Goal: Transaction & Acquisition: Purchase product/service

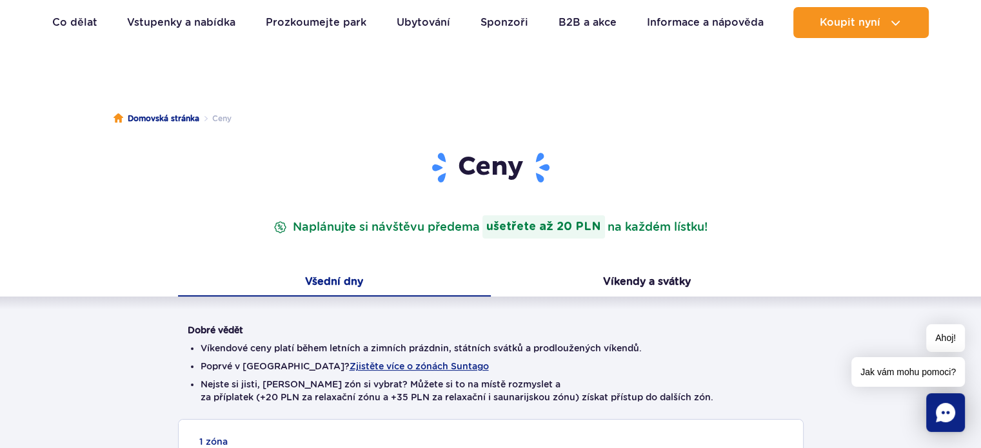
scroll to position [129, 0]
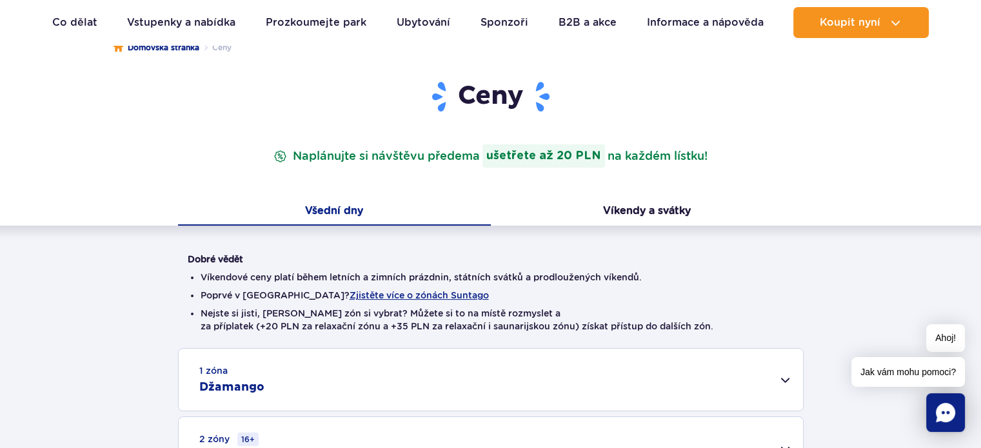
click at [335, 206] on font "Všední dny" at bounding box center [334, 210] width 58 height 12
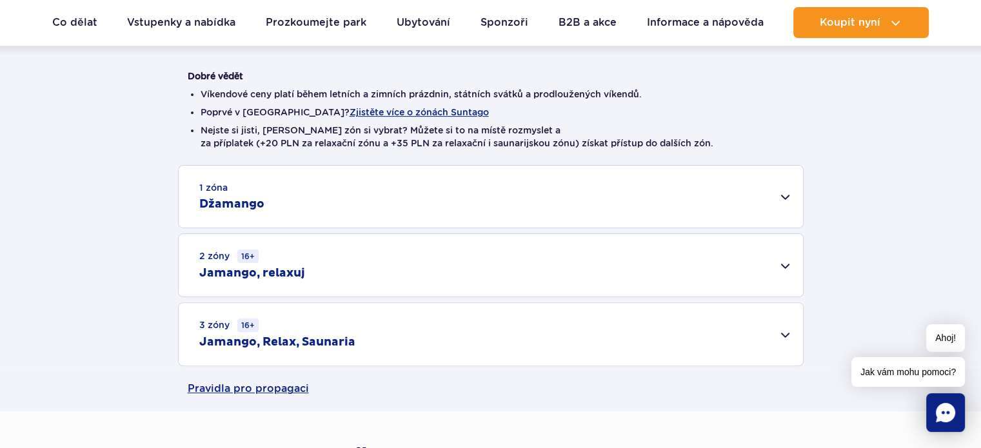
scroll to position [322, 0]
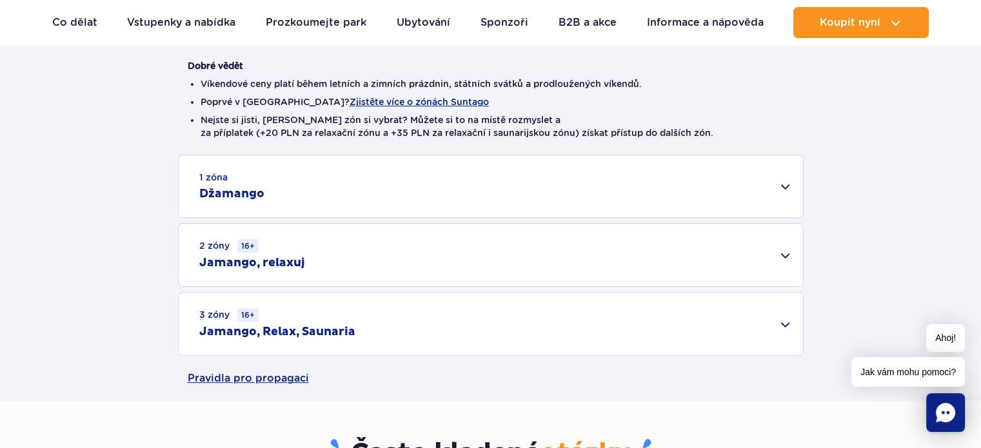
click at [785, 252] on div "2 zóny 16+ Jamango, relaxuj" at bounding box center [491, 255] width 624 height 63
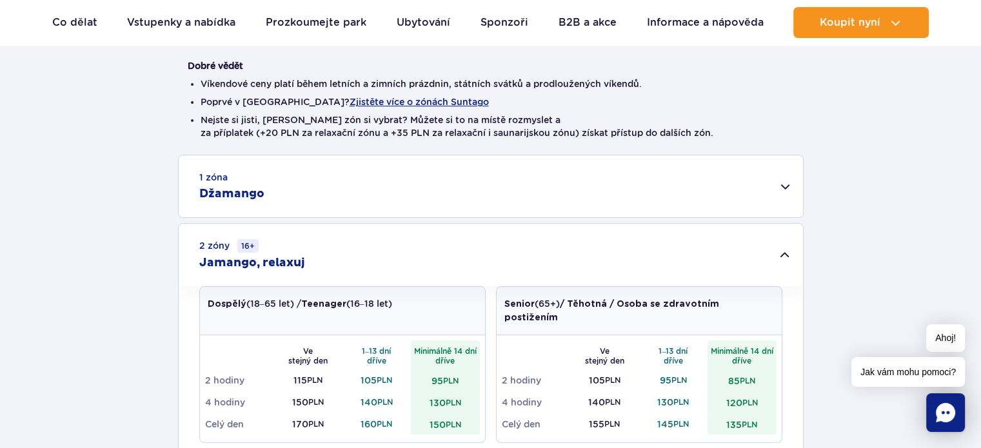
click at [784, 252] on div "2 zóny 16+ Jamango, relaxuj" at bounding box center [491, 255] width 624 height 63
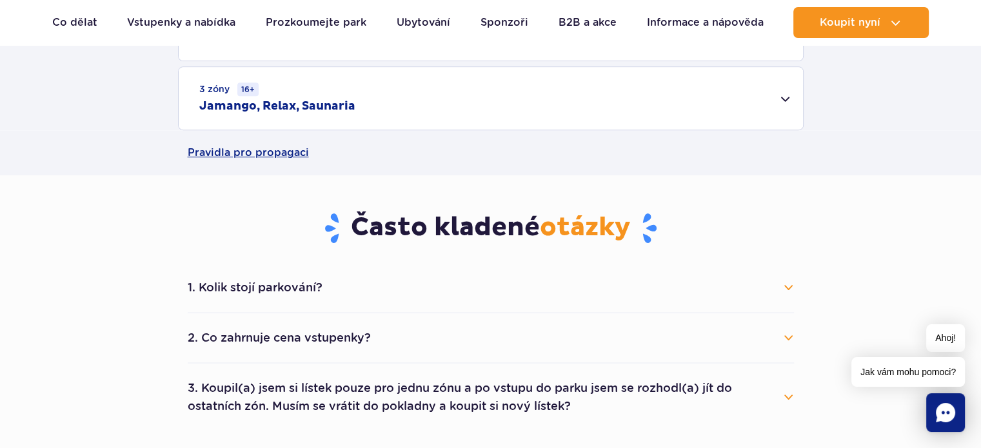
scroll to position [580, 0]
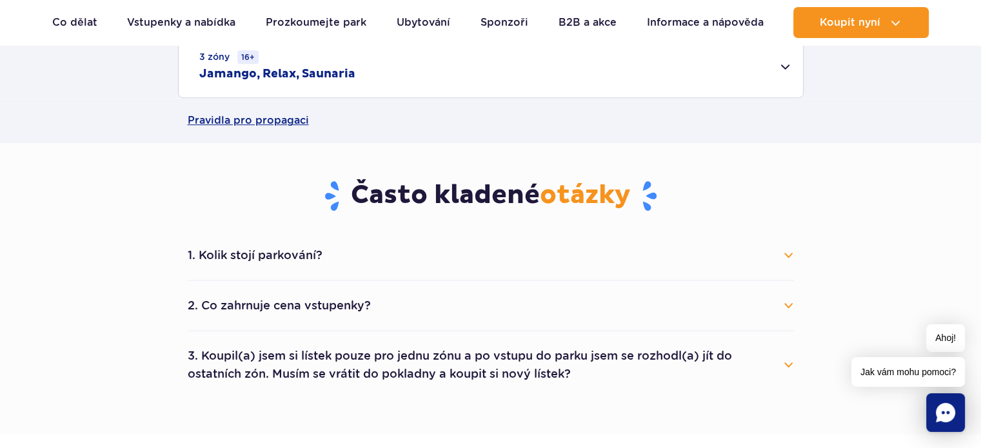
click at [788, 255] on button "1. Kolik stojí parkování?" at bounding box center [491, 255] width 606 height 28
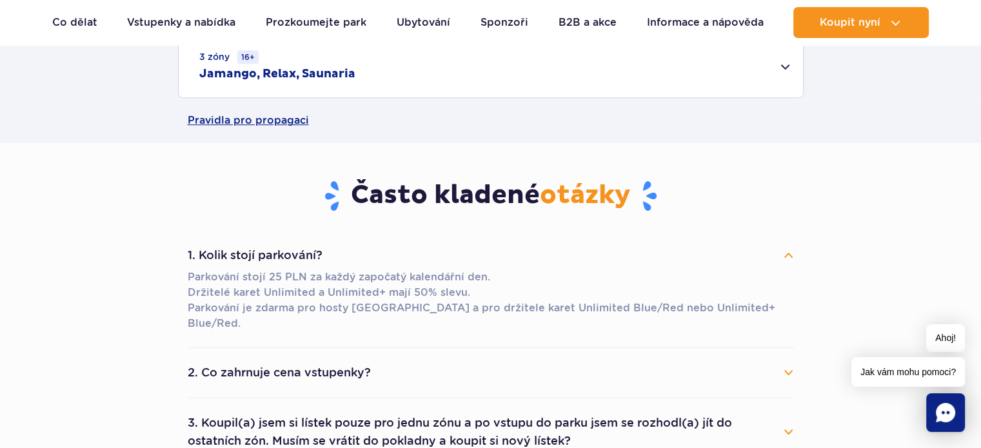
click at [787, 255] on button "1. Kolik stojí parkování?" at bounding box center [491, 255] width 606 height 28
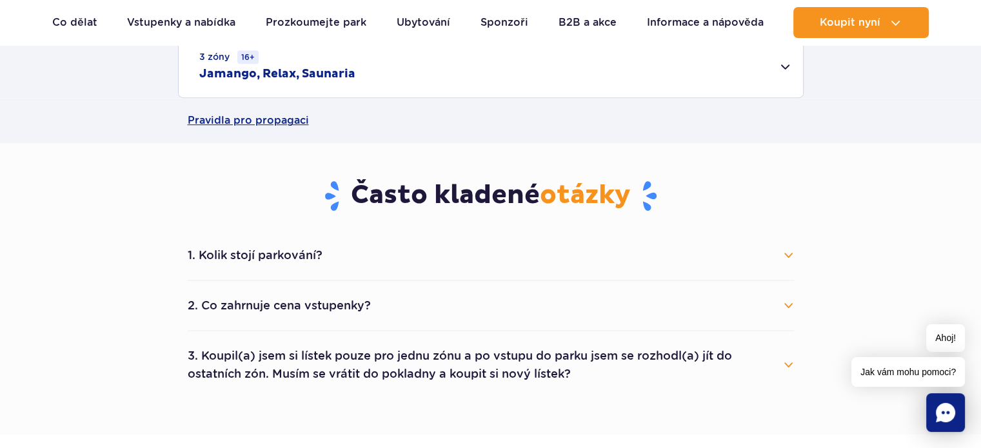
click at [786, 304] on button "2. Co zahrnuje cena vstupenky?" at bounding box center [491, 305] width 606 height 28
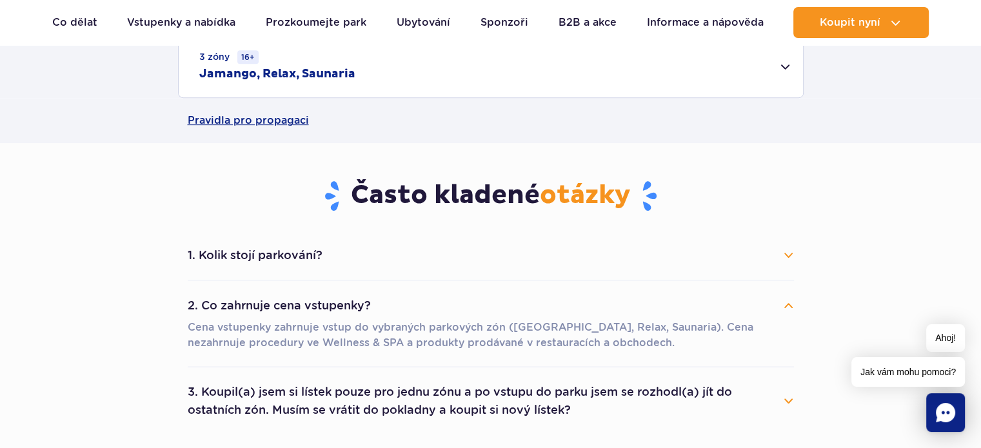
scroll to position [709, 0]
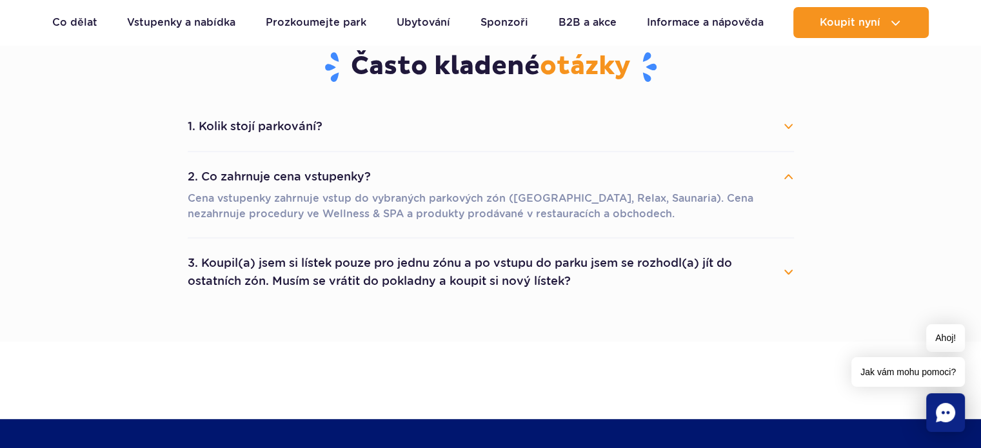
click at [788, 268] on button "3. Koupil(a) jsem si lístek pouze pro jednu zónu a po vstupu do parku jsem se r…" at bounding box center [491, 272] width 606 height 46
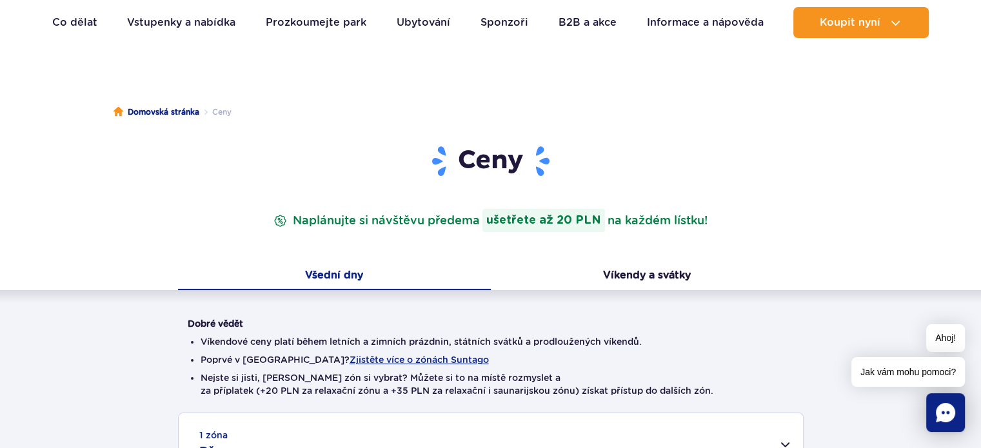
scroll to position [0, 0]
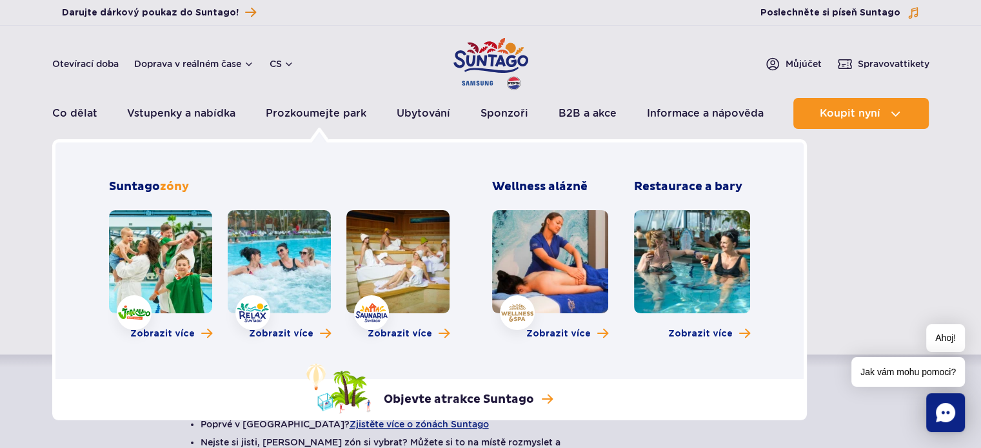
click at [291, 265] on link at bounding box center [279, 261] width 103 height 103
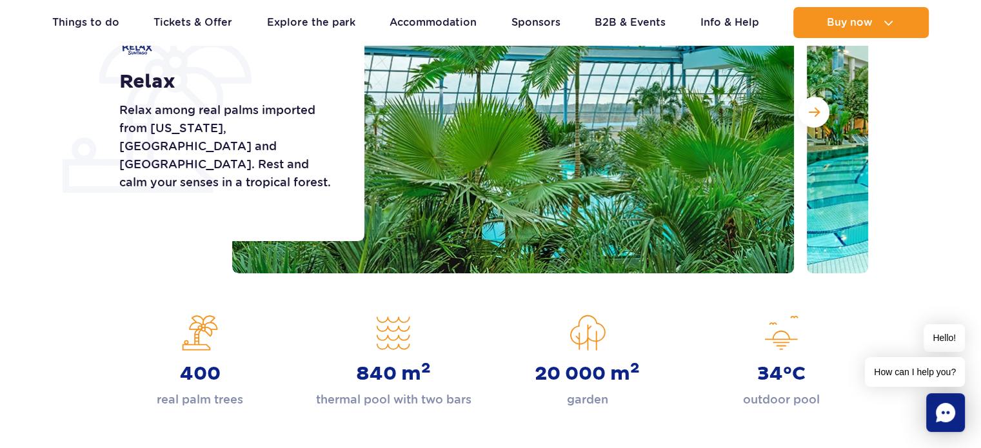
drag, startPoint x: 885, startPoint y: 74, endPoint x: 925, endPoint y: 146, distance: 82.3
click at [925, 145] on section "Relax Relax among real palms imported from Florida, Malaysia and Costa Rica. Re…" at bounding box center [490, 112] width 981 height 322
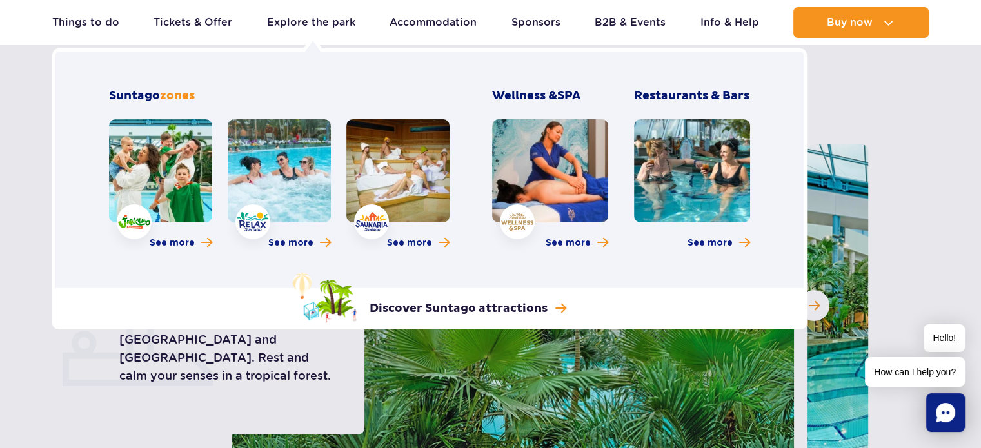
click at [148, 172] on link at bounding box center [160, 170] width 103 height 103
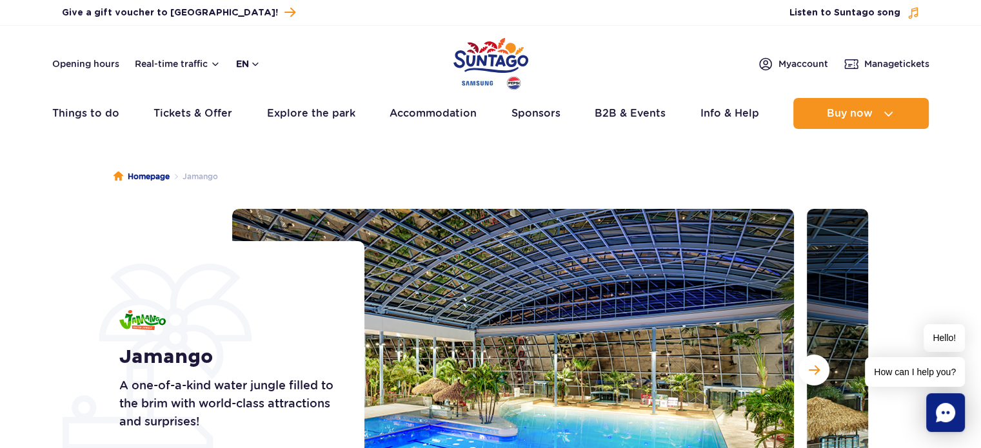
click at [248, 64] on button "en" at bounding box center [248, 63] width 24 height 13
click at [264, 92] on span "PL" at bounding box center [267, 94] width 12 height 13
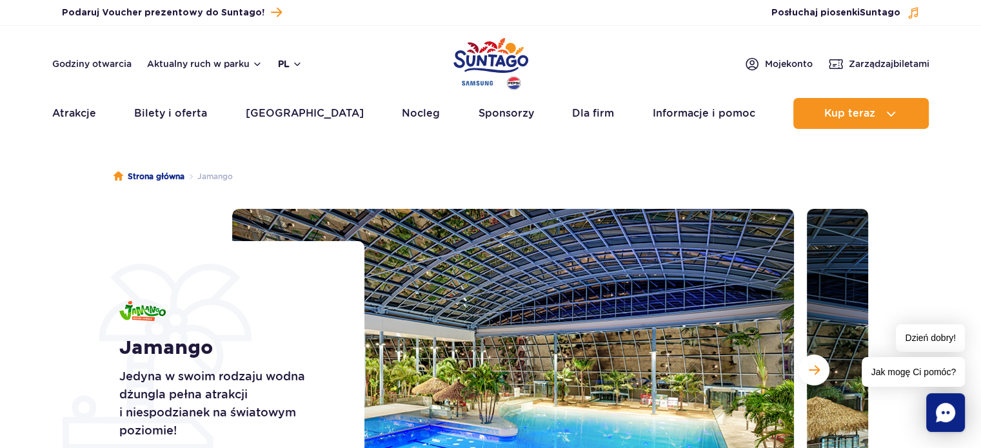
click at [282, 59] on button "pl" at bounding box center [290, 63] width 24 height 13
click at [288, 113] on button "EN" at bounding box center [297, 118] width 37 height 13
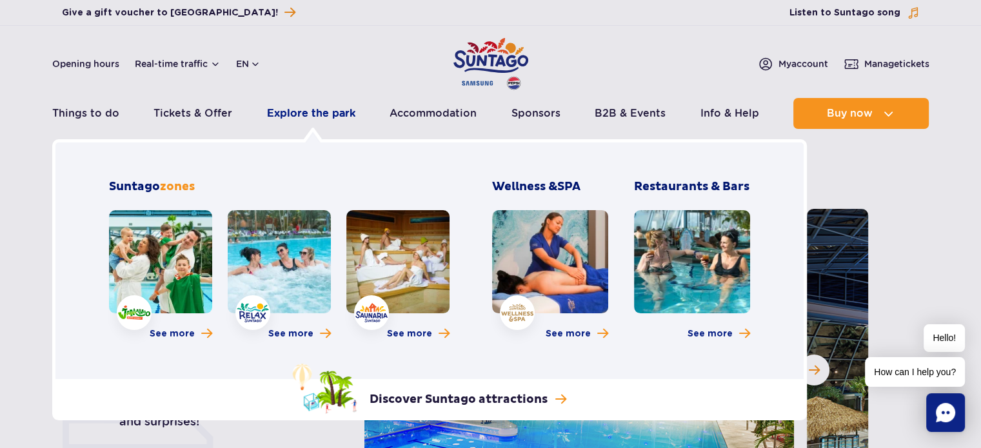
click at [284, 112] on link "Explore the park" at bounding box center [311, 113] width 88 height 31
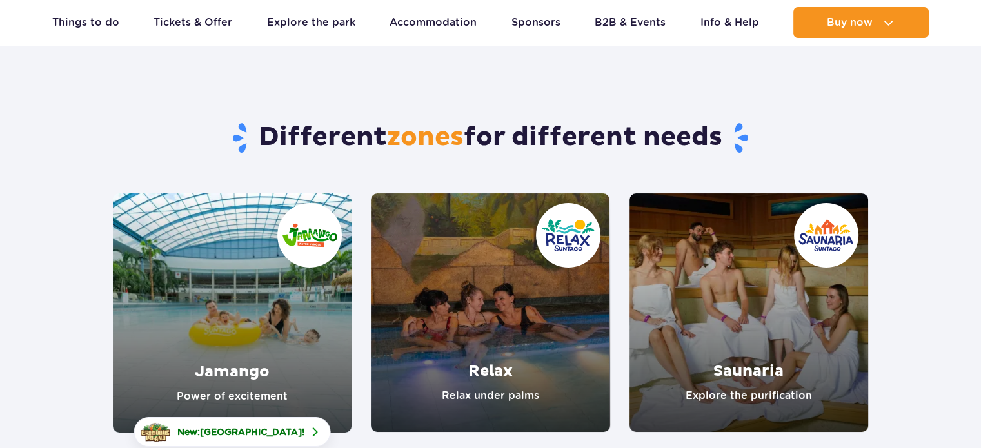
scroll to position [193, 0]
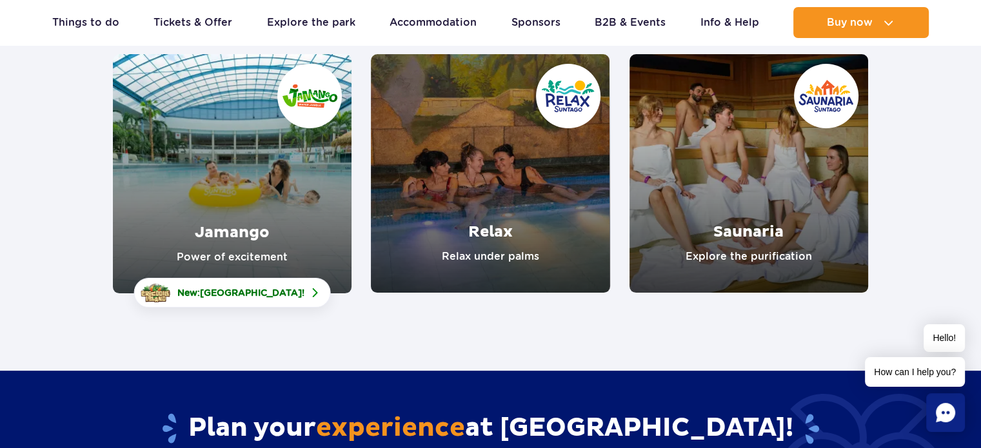
click at [748, 198] on link "Saunaria" at bounding box center [748, 173] width 239 height 239
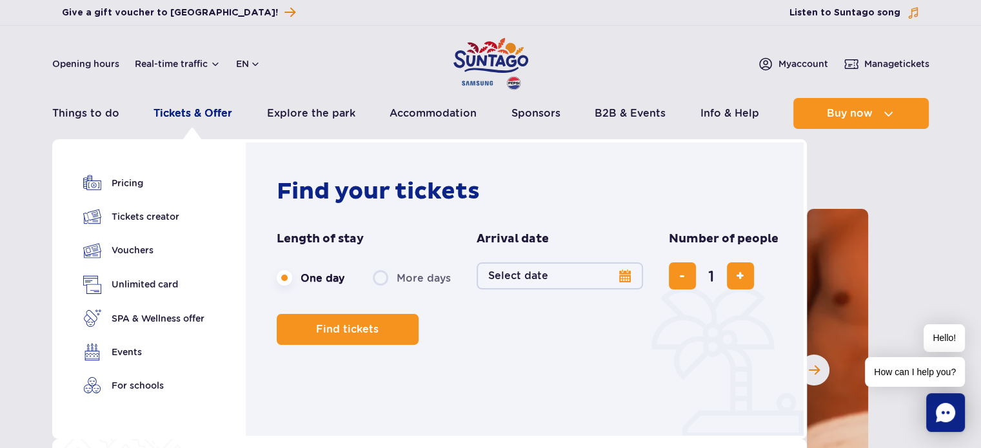
click at [190, 109] on link "Tickets & Offer" at bounding box center [192, 113] width 79 height 31
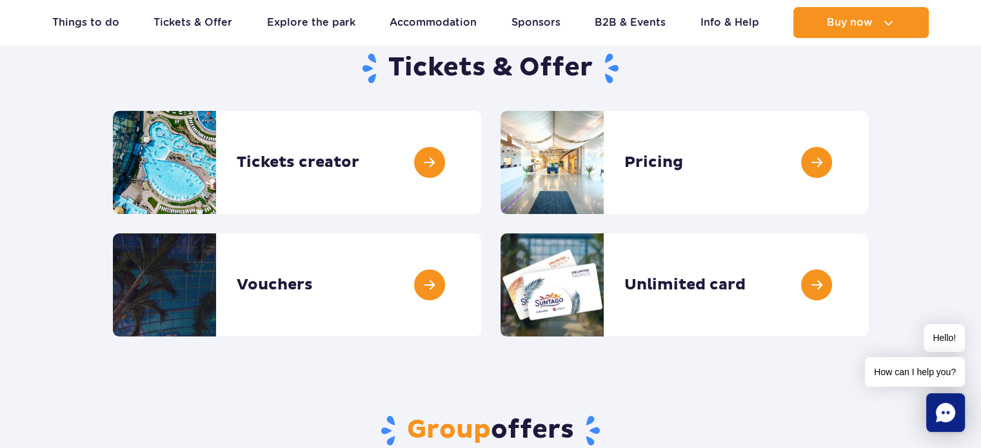
scroll to position [129, 0]
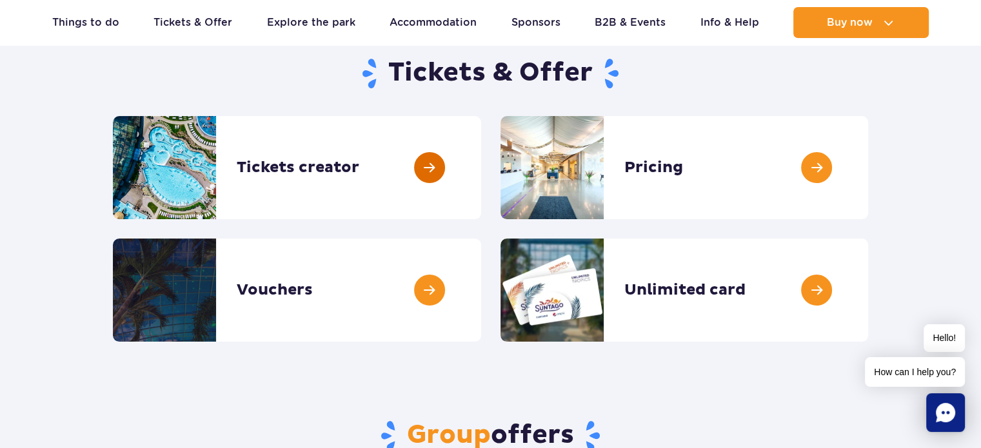
click at [481, 179] on link at bounding box center [481, 167] width 0 height 103
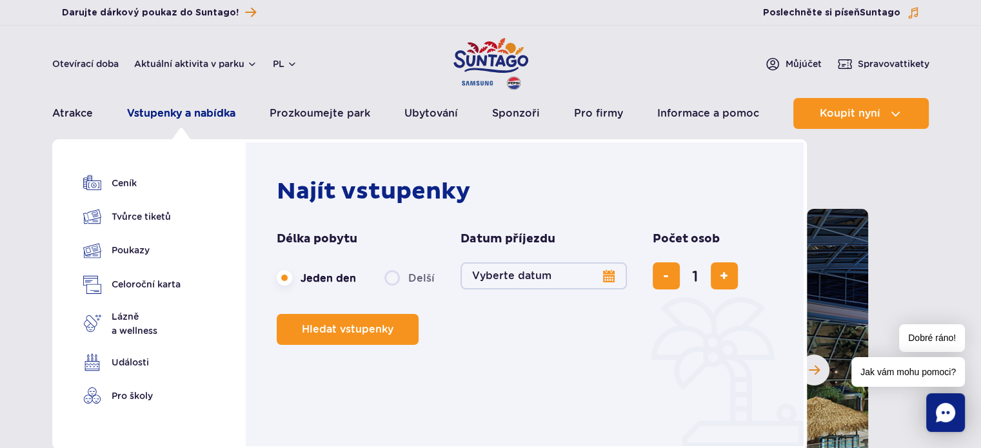
click at [163, 112] on font "Vstupenky a nabídka" at bounding box center [181, 113] width 108 height 12
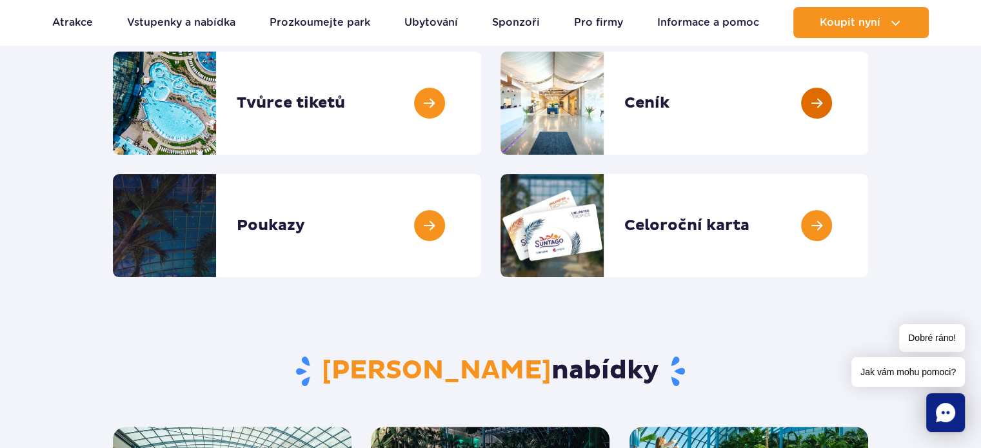
click at [868, 95] on link at bounding box center [868, 103] width 0 height 103
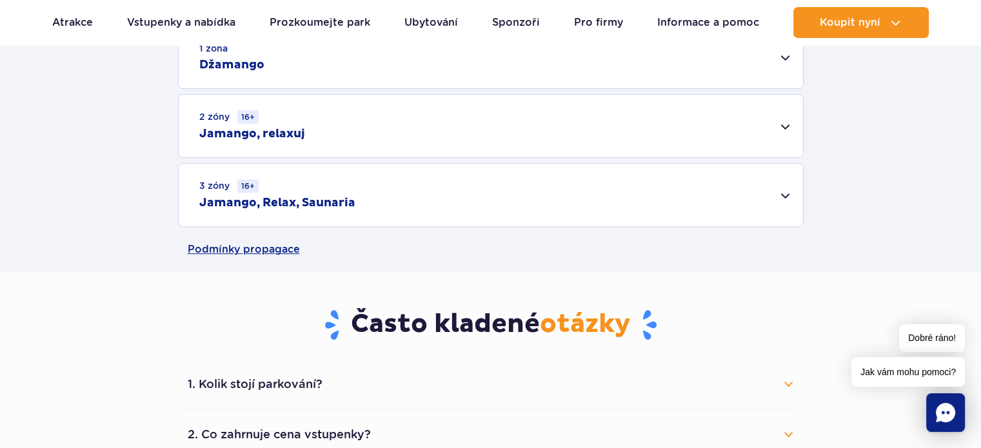
scroll to position [387, 0]
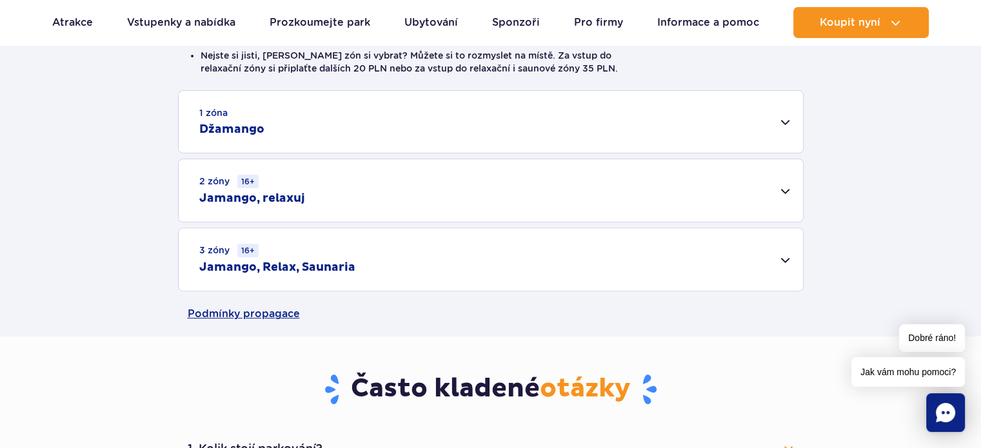
click at [787, 190] on div "2 zóny 16+ Jamango, relaxuj" at bounding box center [491, 190] width 624 height 63
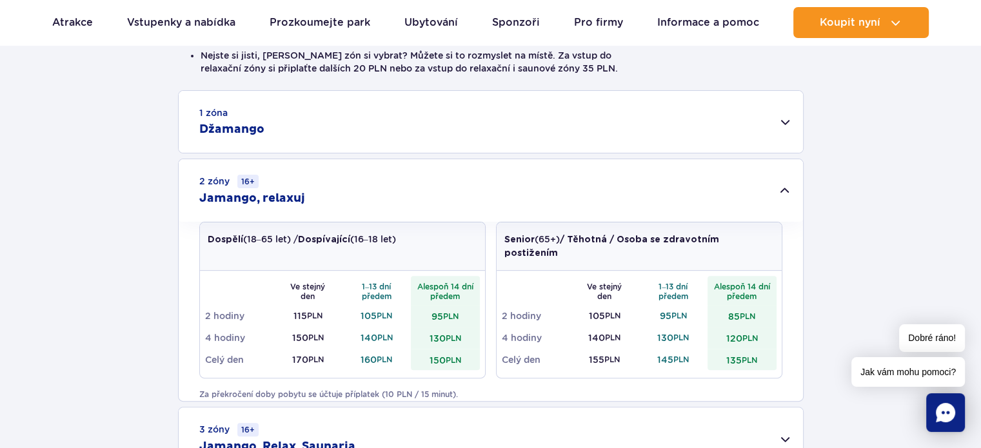
click at [786, 123] on div "1 zóna Džamango" at bounding box center [491, 122] width 624 height 62
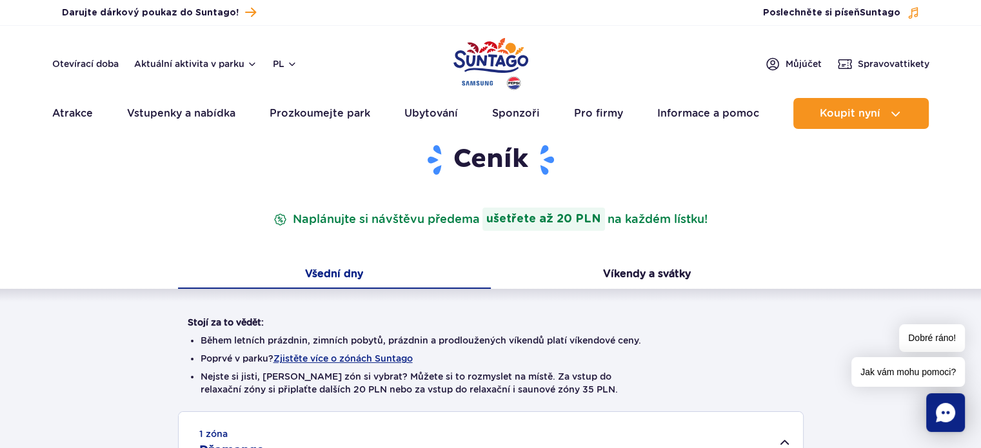
scroll to position [0, 0]
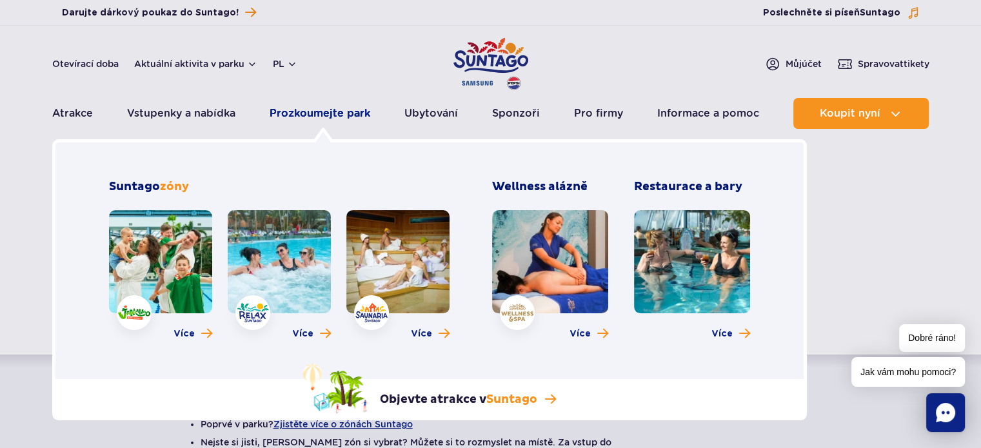
click at [348, 113] on font "Prozkoumejte park" at bounding box center [319, 113] width 101 height 12
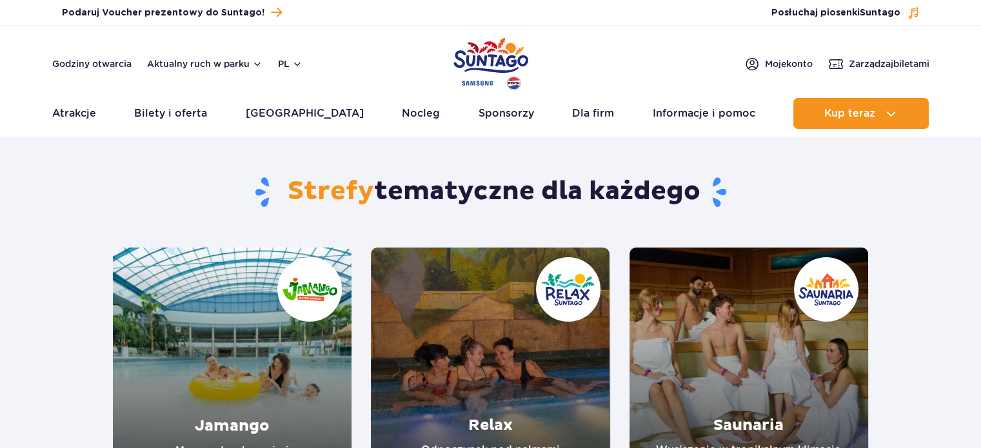
click at [540, 302] on link "Relax" at bounding box center [490, 367] width 239 height 239
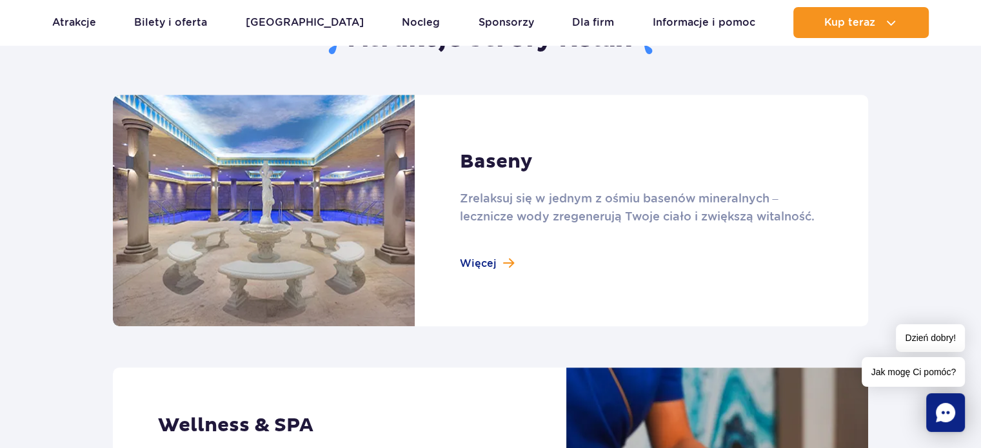
scroll to position [838, 0]
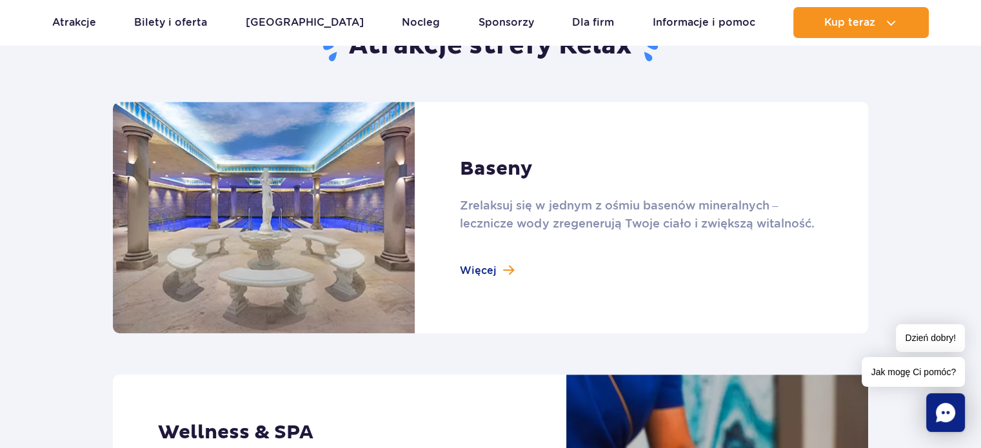
click at [487, 268] on link at bounding box center [490, 217] width 755 height 231
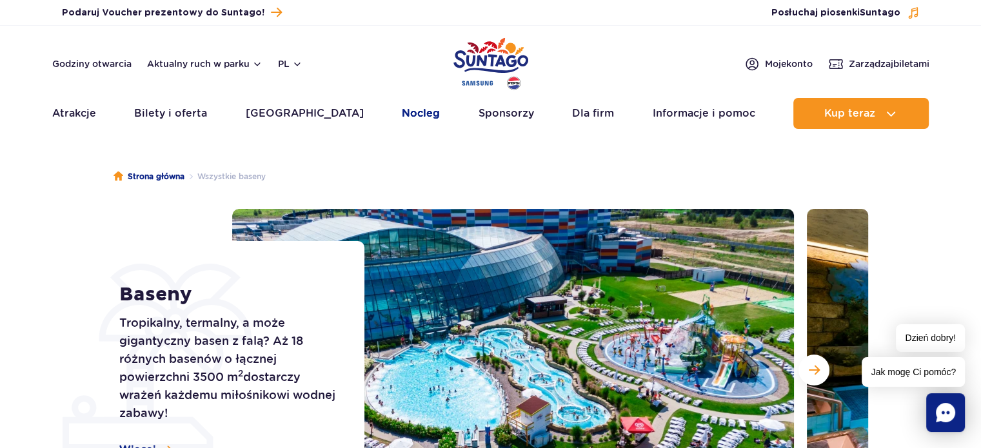
click at [402, 113] on link "Nocleg" at bounding box center [421, 113] width 38 height 31
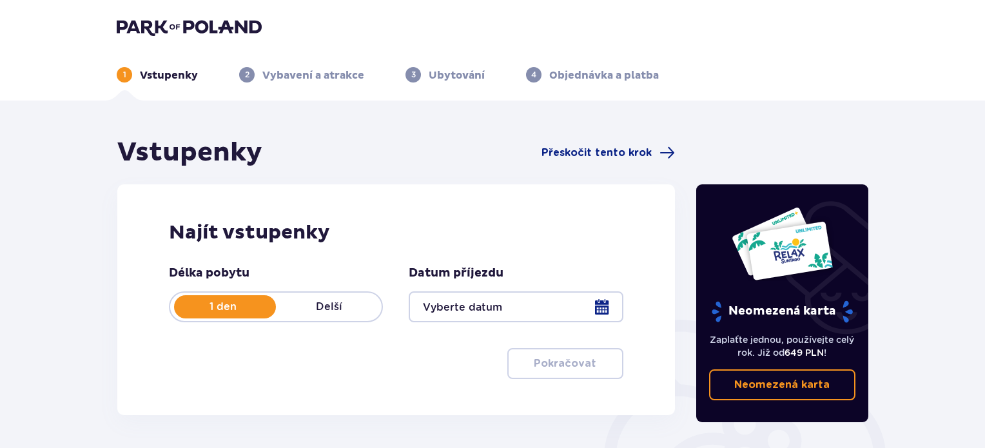
click at [596, 306] on div at bounding box center [516, 306] width 214 height 31
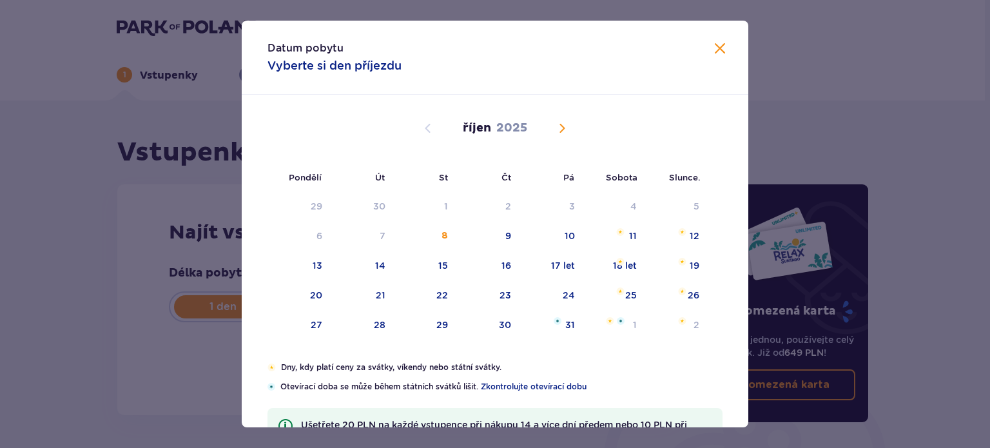
click at [557, 128] on span "Příští měsíc" at bounding box center [561, 128] width 15 height 15
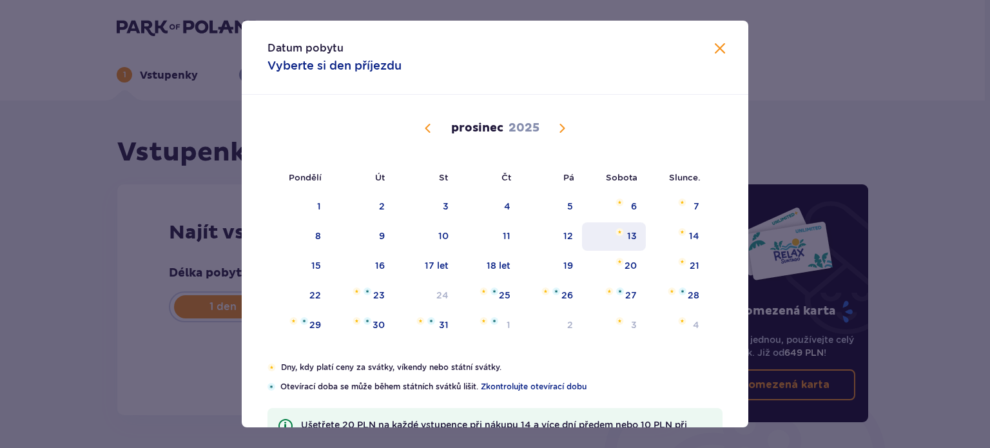
click at [632, 237] on font "13" at bounding box center [632, 236] width 10 height 10
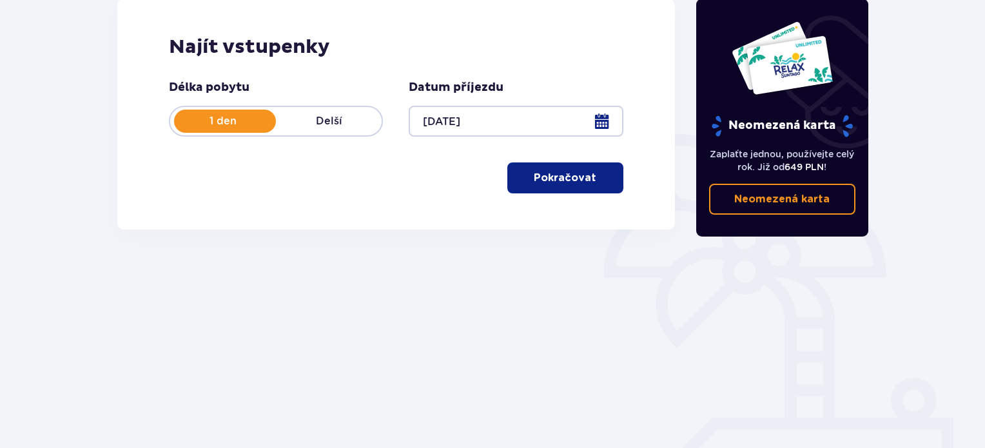
scroll to position [193, 0]
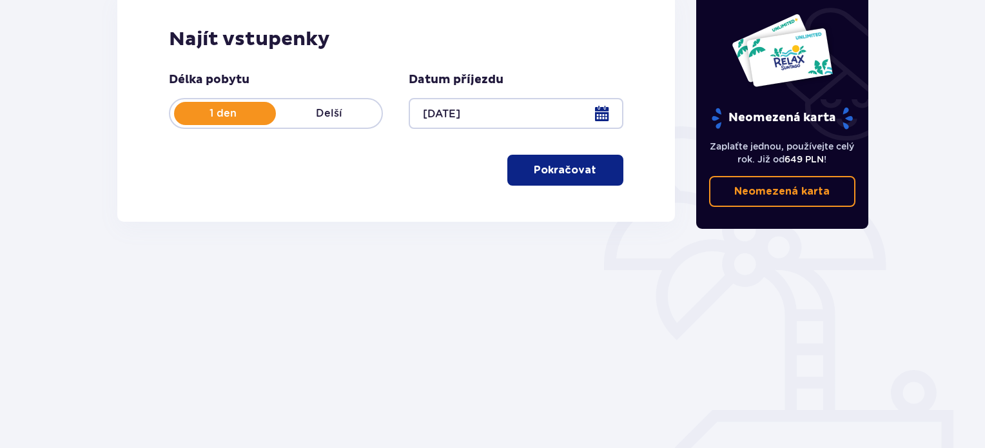
click at [569, 182] on button "Pokračovat" at bounding box center [565, 170] width 116 height 31
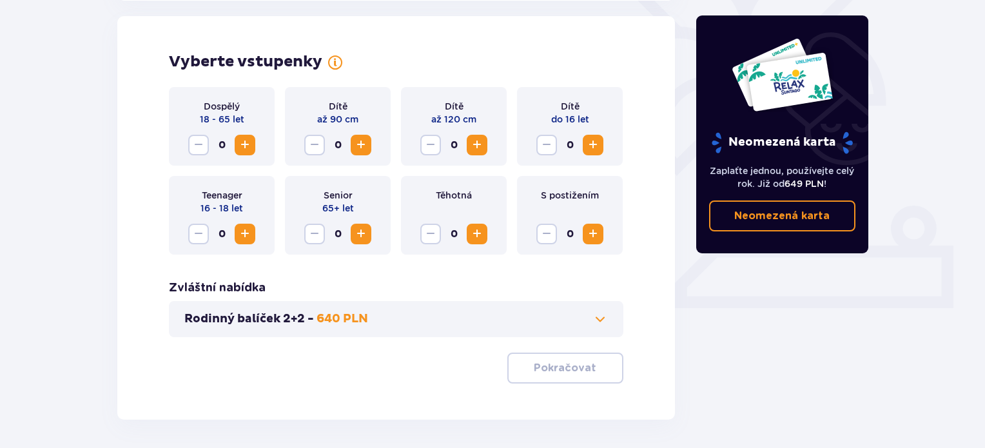
scroll to position [358, 0]
click at [242, 143] on span "Zvýšení" at bounding box center [244, 144] width 15 height 15
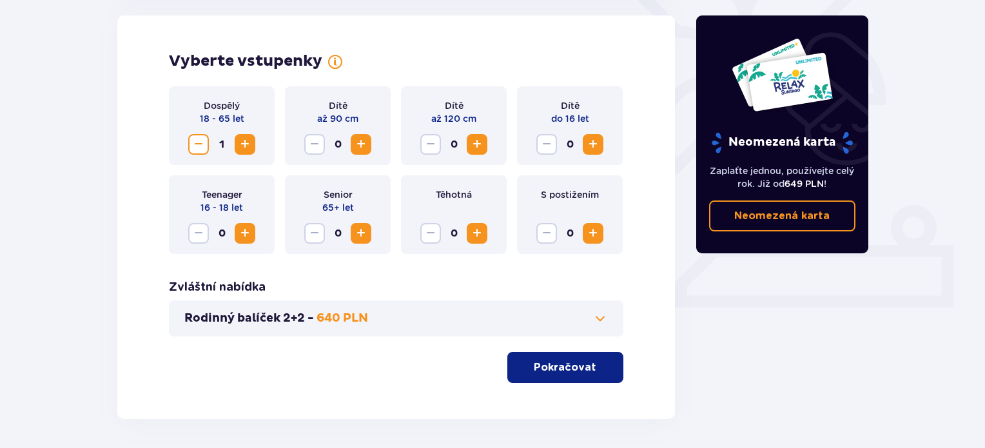
click at [242, 143] on span "Zvýšení" at bounding box center [244, 144] width 15 height 15
click at [596, 145] on span "Zvýšení" at bounding box center [592, 144] width 15 height 15
click at [199, 142] on span "Snížit" at bounding box center [198, 144] width 15 height 15
click at [249, 235] on span "Zvýšení" at bounding box center [244, 233] width 15 height 15
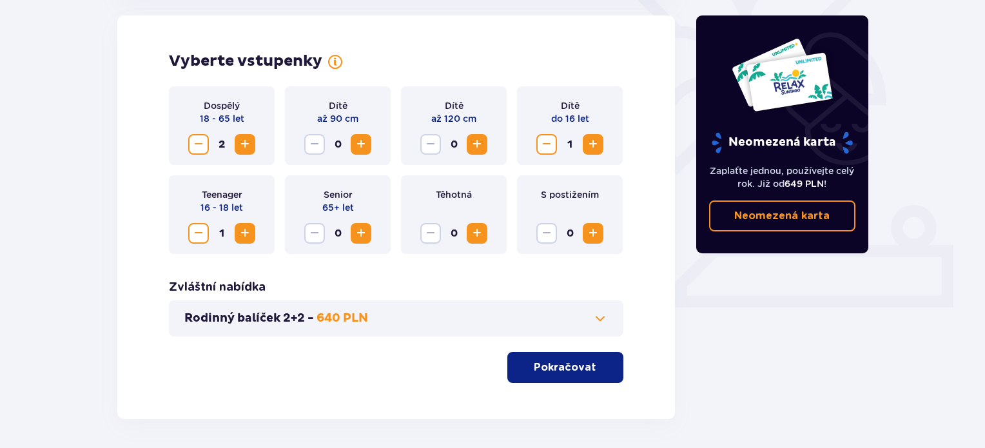
scroll to position [407, 0]
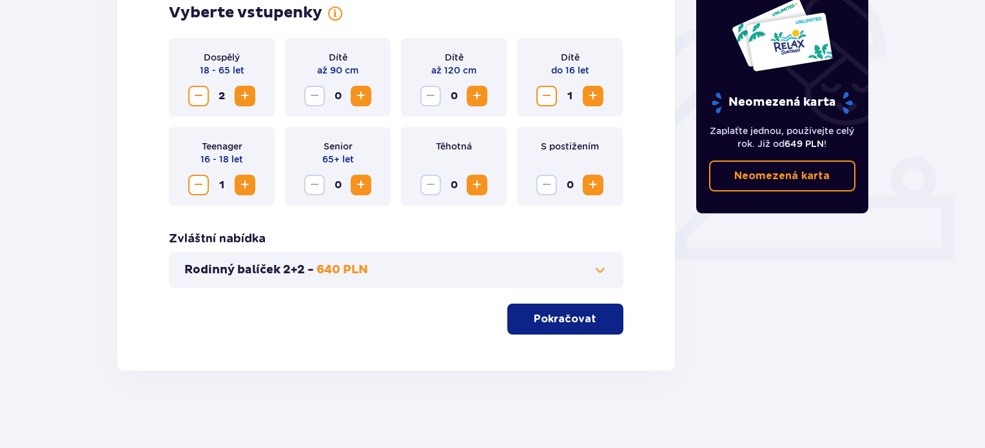
click at [580, 319] on font "Pokračovat" at bounding box center [565, 319] width 63 height 10
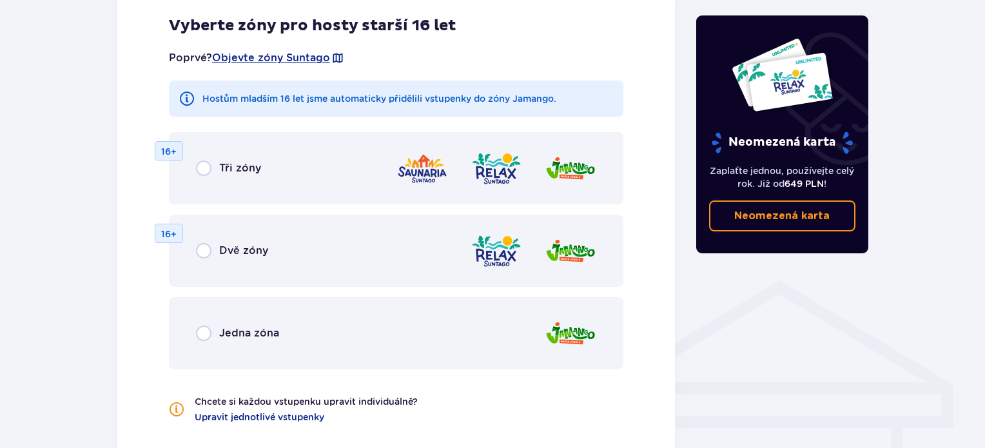
scroll to position [845, 0]
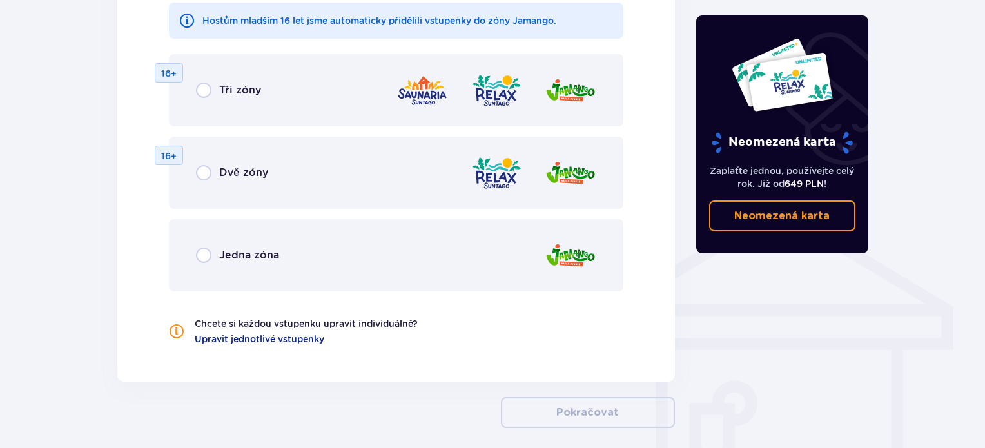
click at [235, 172] on font "Dvě zóny" at bounding box center [243, 172] width 49 height 12
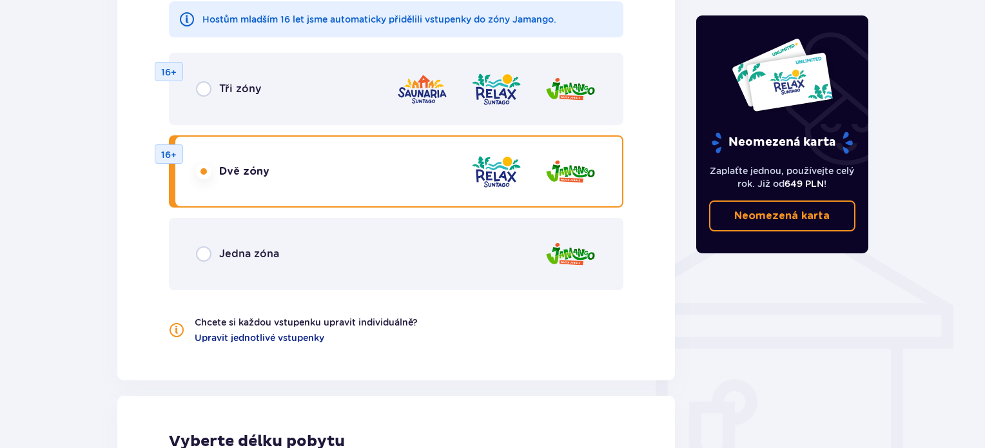
scroll to position [824, 0]
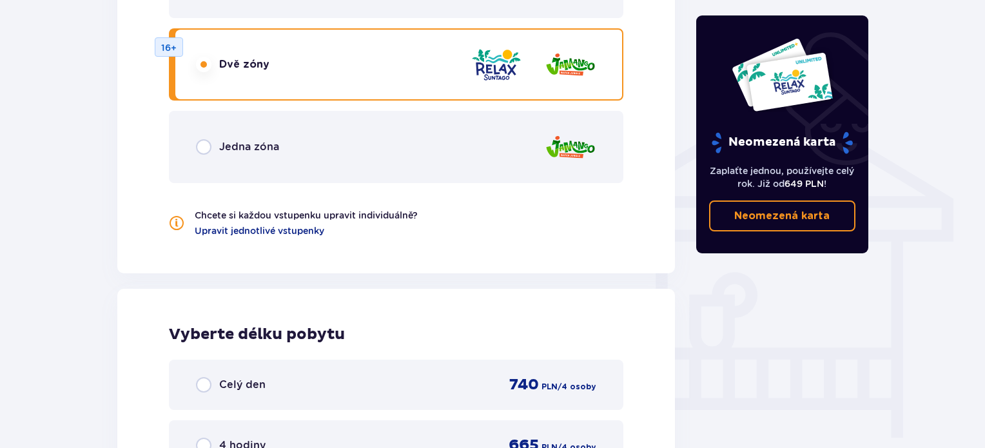
click at [349, 153] on div "Jedna zóna" at bounding box center [396, 147] width 455 height 72
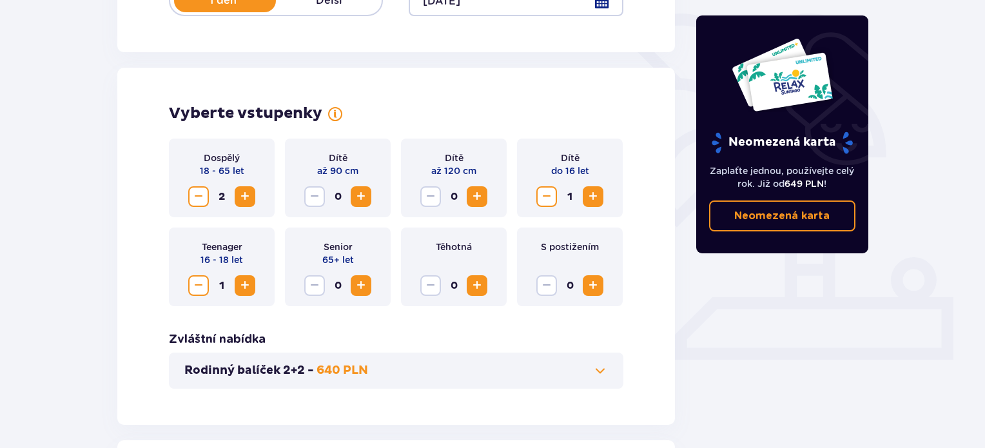
scroll to position [179, 0]
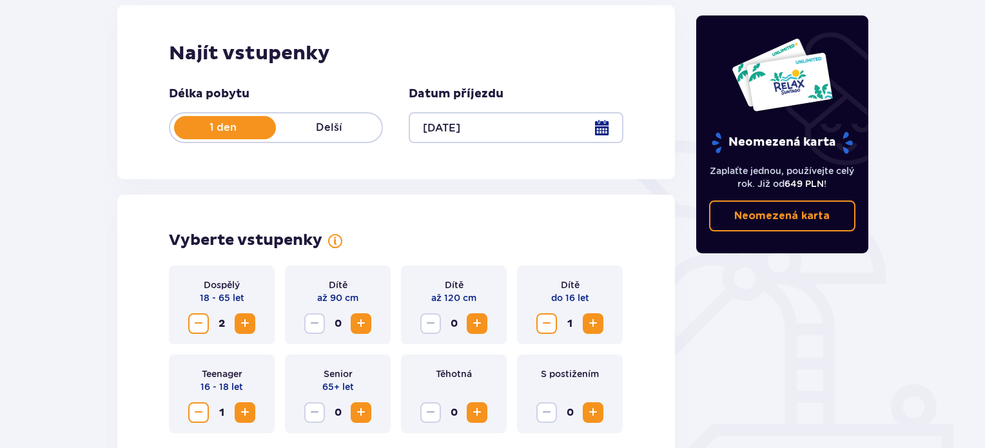
click at [607, 123] on div at bounding box center [516, 127] width 214 height 31
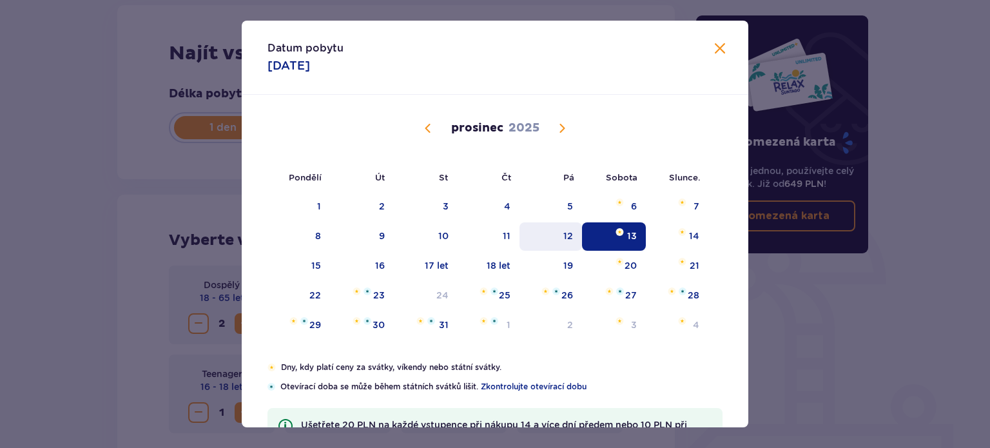
click at [563, 231] on font "12" at bounding box center [568, 236] width 10 height 10
type input "12.12.25"
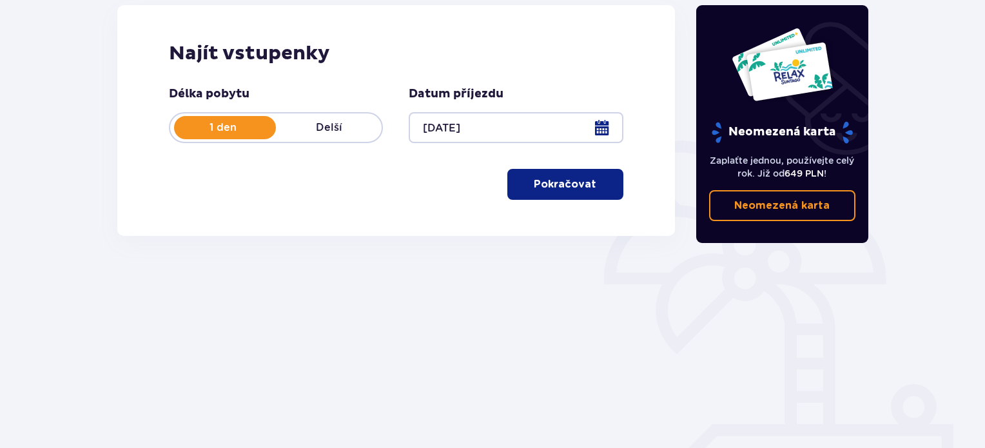
click at [574, 186] on font "Pokračovat" at bounding box center [565, 184] width 63 height 10
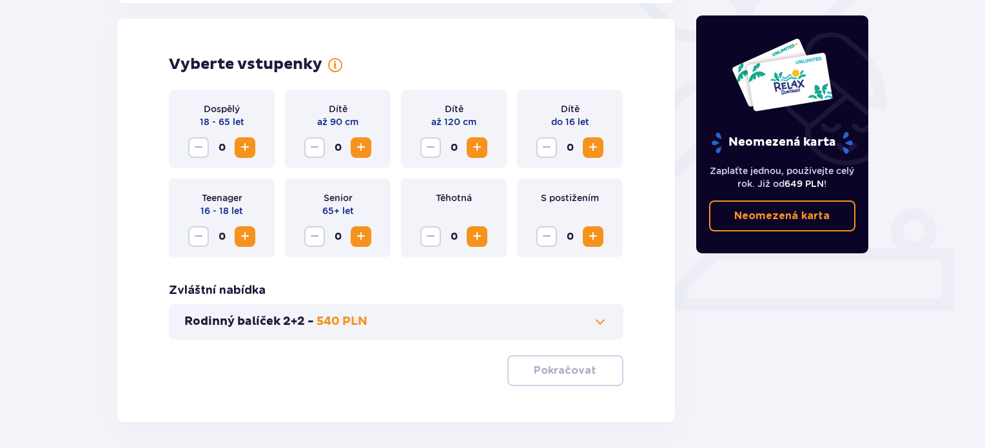
scroll to position [358, 0]
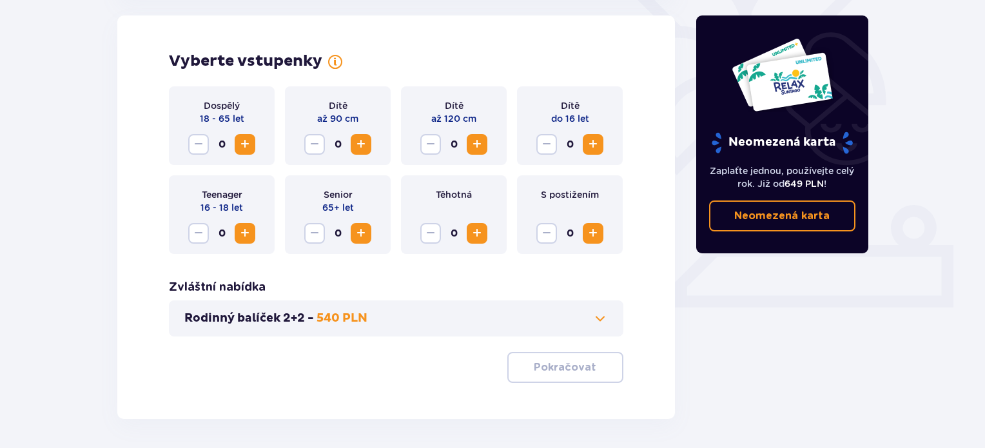
click at [237, 136] on button "Zvýšení" at bounding box center [245, 144] width 21 height 21
click at [242, 136] on button "Zvýšení" at bounding box center [245, 144] width 21 height 21
click at [598, 142] on span "Zvýšení" at bounding box center [592, 144] width 15 height 15
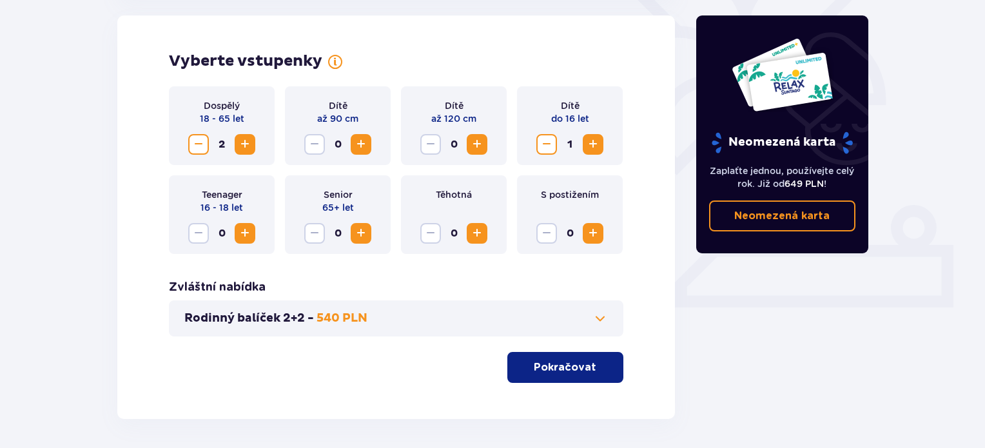
click at [247, 233] on span "Zvýšení" at bounding box center [244, 233] width 15 height 15
click at [598, 317] on span at bounding box center [599, 318] width 15 height 15
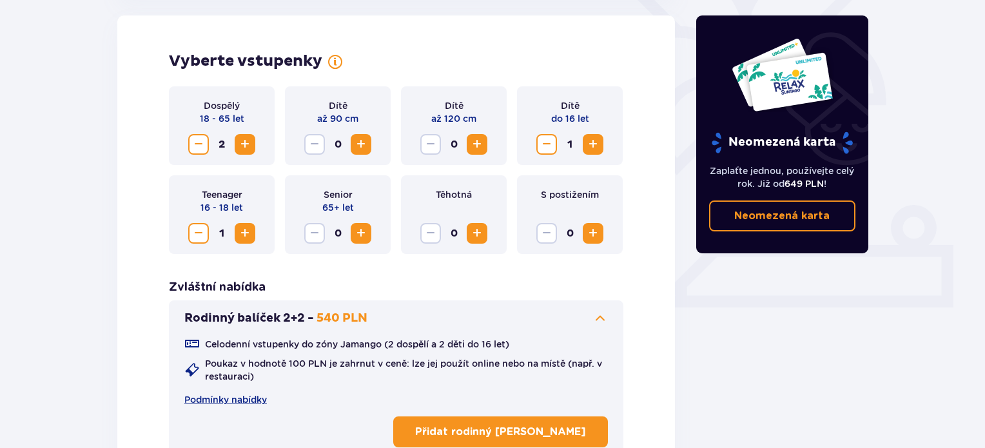
click at [598, 316] on span at bounding box center [599, 318] width 15 height 15
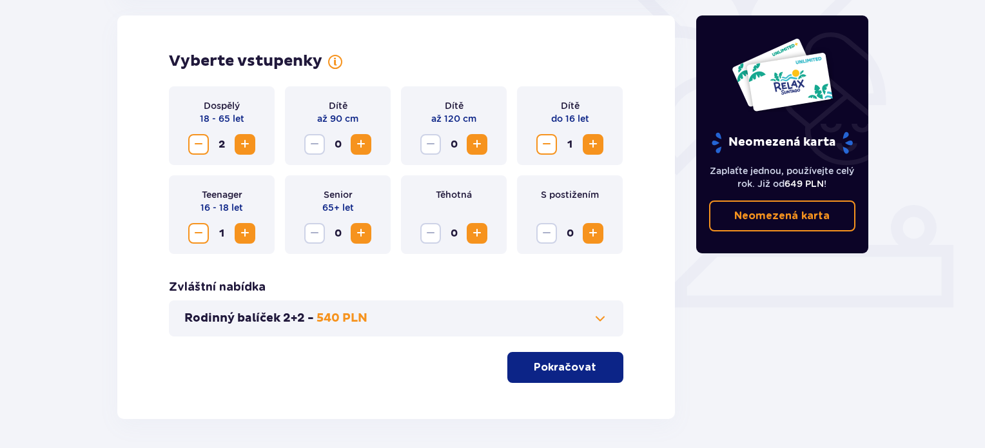
click at [544, 367] on font "Pokračovat" at bounding box center [565, 367] width 63 height 10
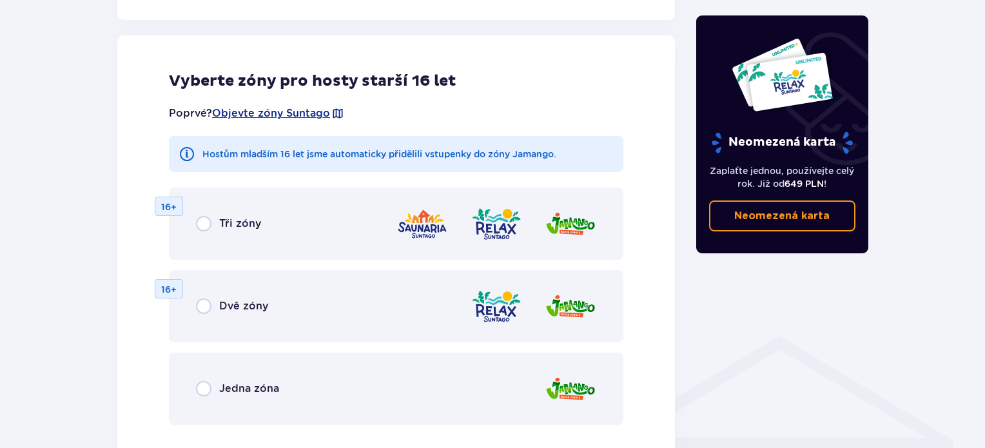
scroll to position [716, 0]
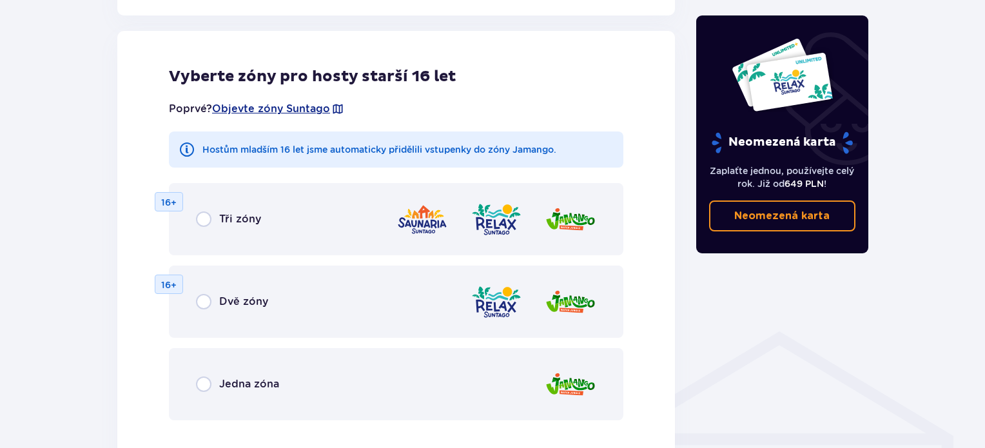
click at [356, 303] on div "Dvě zóny 16+" at bounding box center [396, 302] width 455 height 72
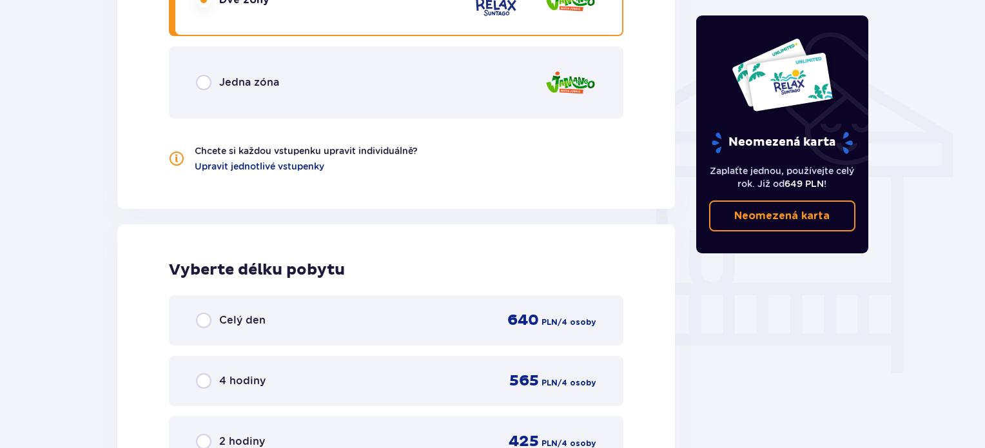
scroll to position [888, 0]
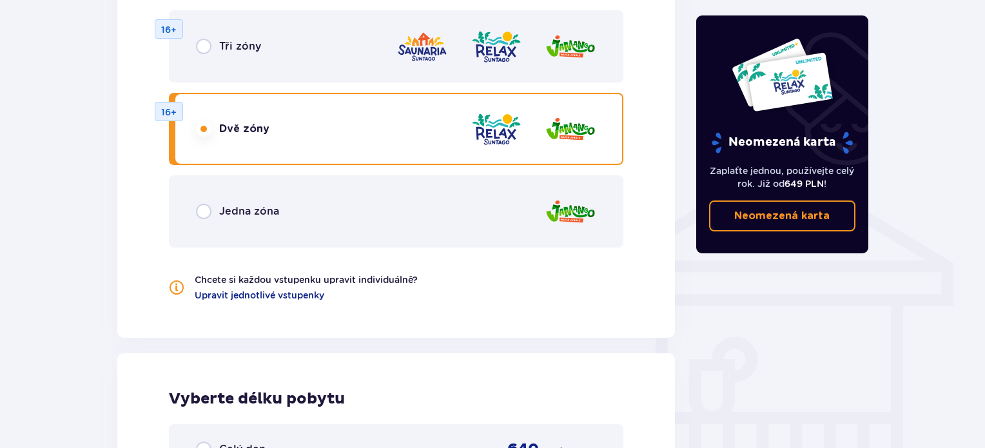
click at [299, 50] on div "Tři zóny 16+" at bounding box center [396, 46] width 455 height 72
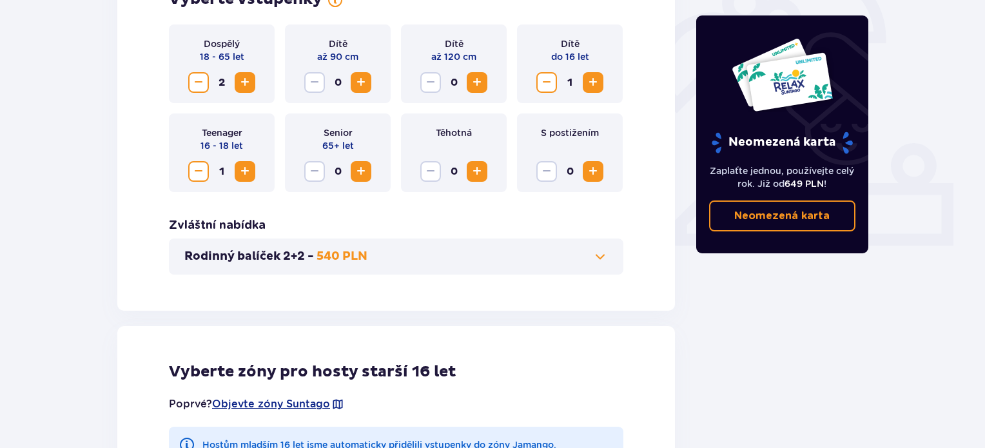
scroll to position [418, 0]
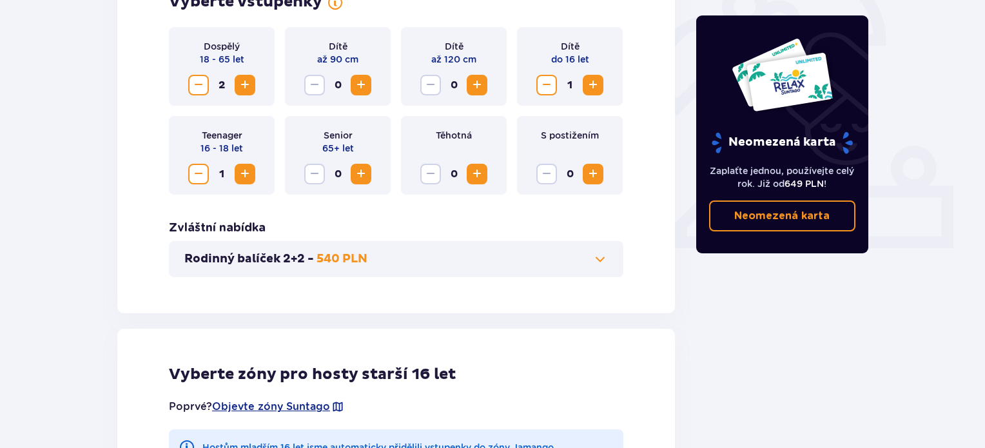
click at [247, 174] on span "Zvýšení" at bounding box center [244, 173] width 15 height 15
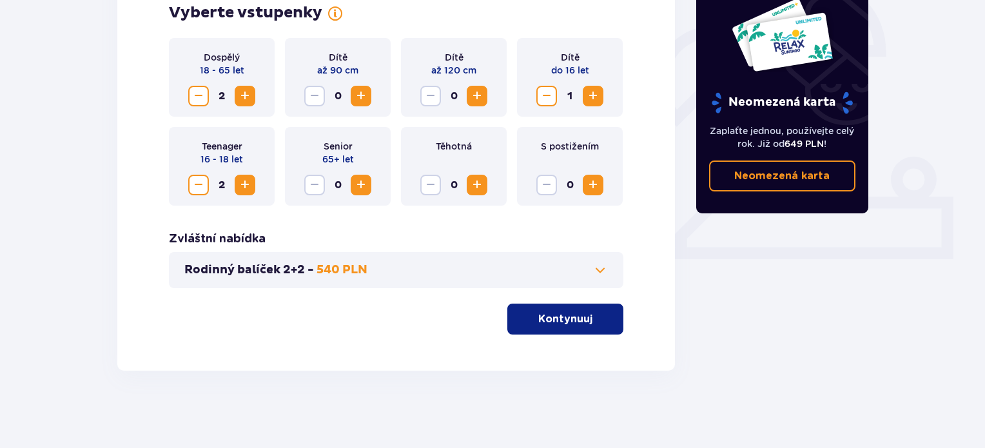
scroll to position [407, 0]
click at [534, 99] on div "Dítě do 16 let 1" at bounding box center [570, 77] width 106 height 79
click at [547, 94] on span "Snížit" at bounding box center [546, 95] width 15 height 15
click at [569, 330] on button "Pokračovat" at bounding box center [565, 319] width 116 height 31
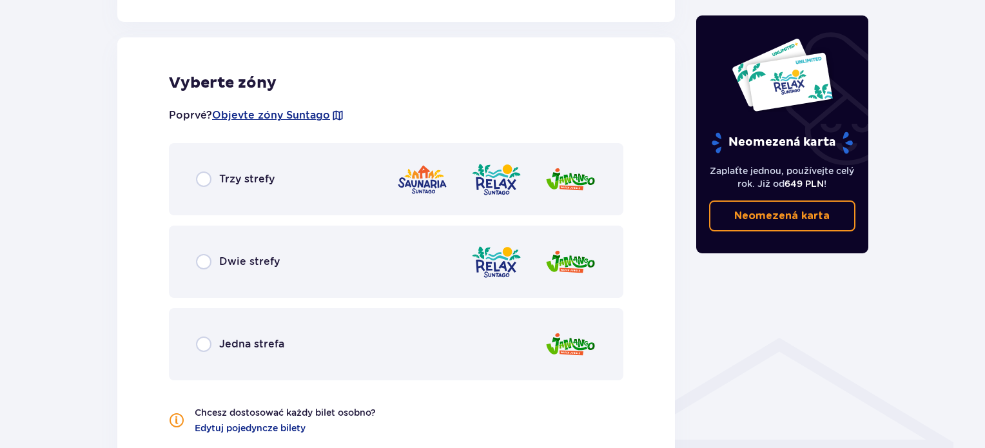
scroll to position [716, 0]
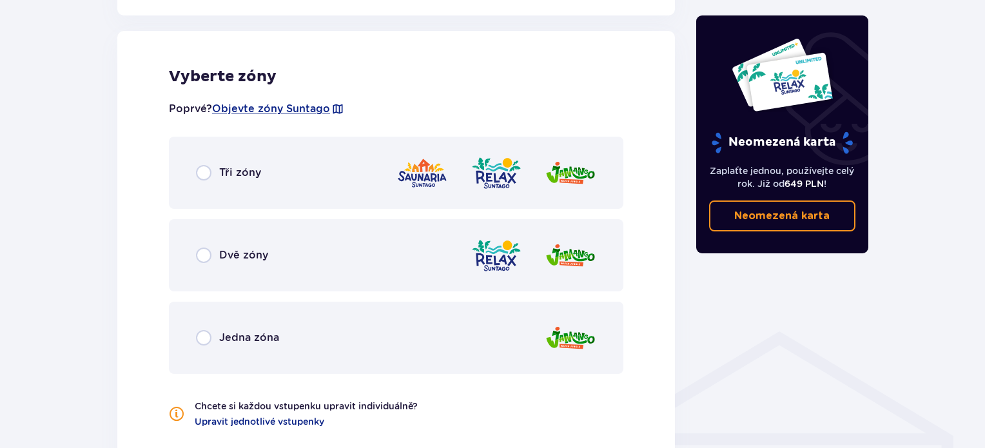
click at [393, 262] on div "Dvě zóny" at bounding box center [396, 255] width 455 height 72
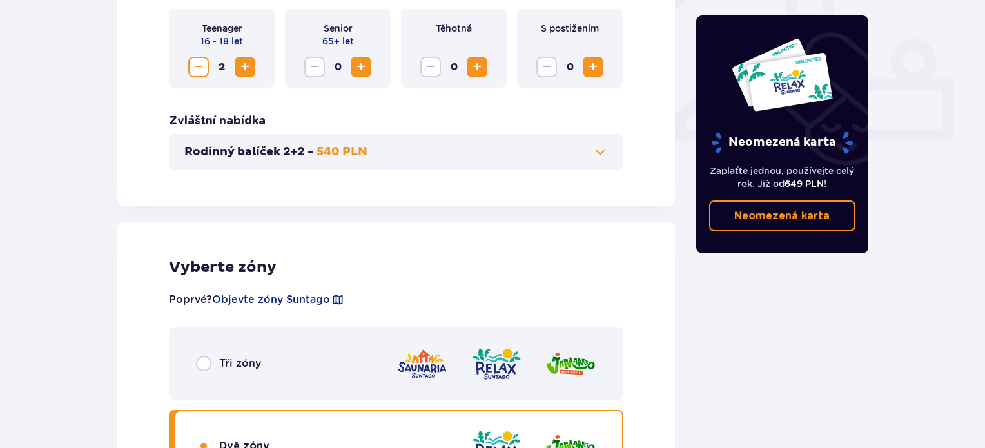
scroll to position [391, 0]
